Goal: Entertainment & Leisure: Consume media (video, audio)

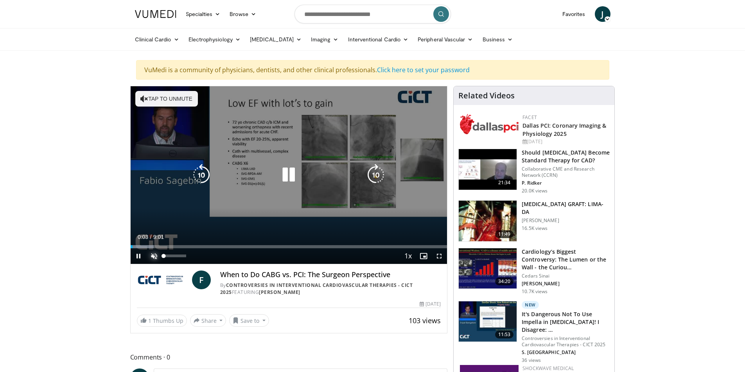
click at [152, 256] on span "Video Player" at bounding box center [154, 257] width 16 height 16
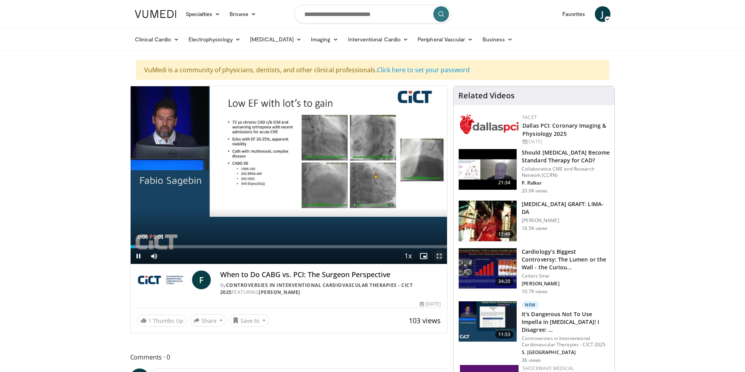
click at [437, 254] on span "Video Player" at bounding box center [439, 257] width 16 height 16
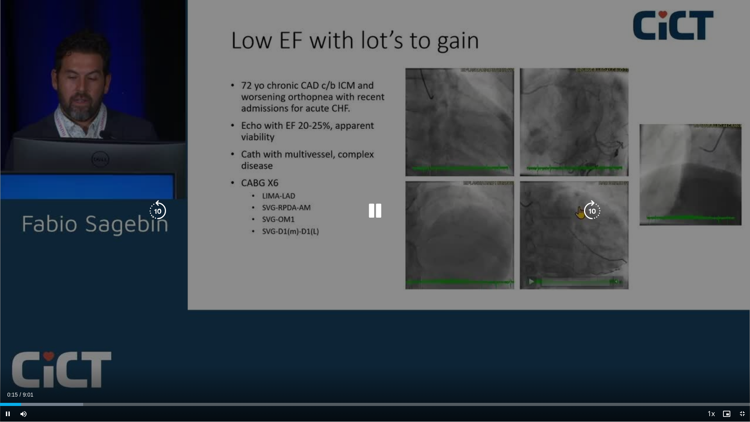
click at [472, 287] on div "10 seconds Tap to unmute" at bounding box center [375, 211] width 750 height 422
click at [495, 324] on div "10 seconds Tap to unmute" at bounding box center [375, 211] width 750 height 422
